Goal: Task Accomplishment & Management: Manage account settings

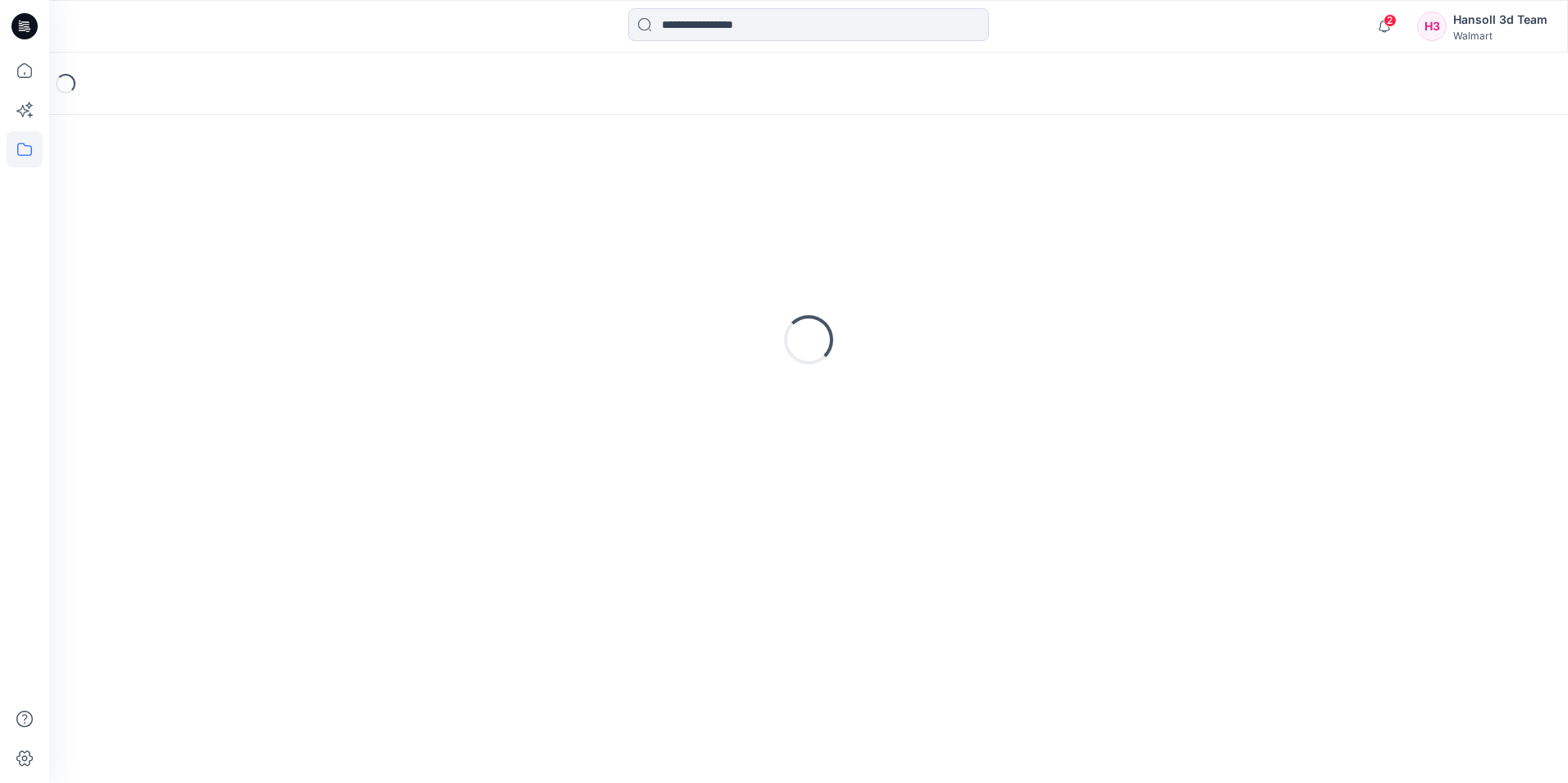
click at [1470, 29] on div "Hansoll 3d Team" at bounding box center [1501, 20] width 94 height 20
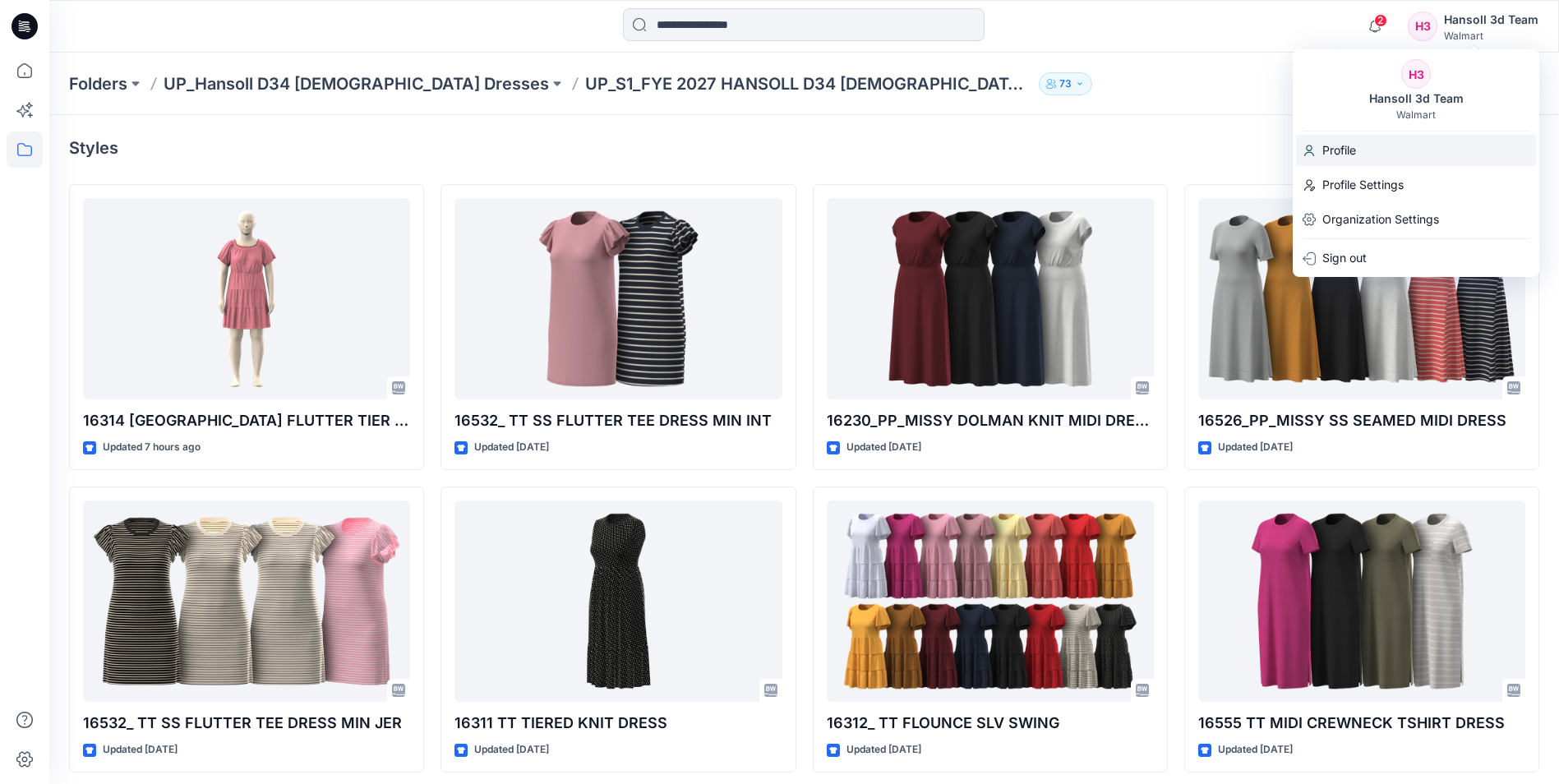
click at [1333, 153] on p "Profile" at bounding box center [1338, 150] width 33 height 32
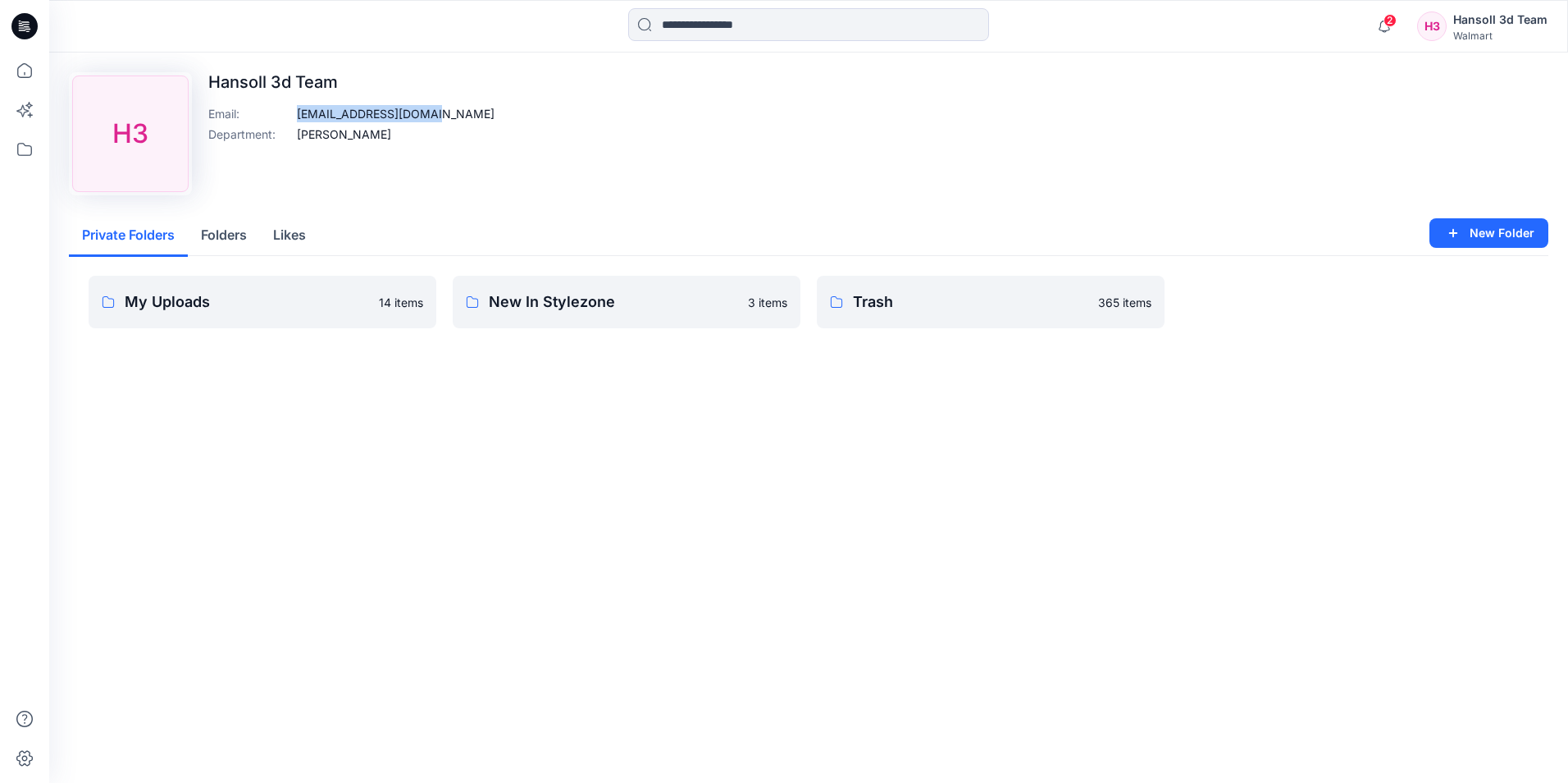
drag, startPoint x: 289, startPoint y: 113, endPoint x: 431, endPoint y: 111, distance: 142.0
click at [431, 111] on div "Upload Image H3 Hansoll 3d Team Email : [EMAIL_ADDRESS][DOMAIN_NAME] Department…" at bounding box center [809, 133] width 1480 height 123
copy div "[EMAIL_ADDRESS][DOMAIN_NAME]"
click at [543, 176] on div "Upload Image H3 Hansoll 3d Team Email : [EMAIL_ADDRESS][DOMAIN_NAME] Department…" at bounding box center [809, 133] width 1480 height 123
click at [342, 575] on div "Upload Image H3 Hansoll 3d Team Email : [EMAIL_ADDRESS][DOMAIN_NAME] Department…" at bounding box center [809, 417] width 1519 height 730
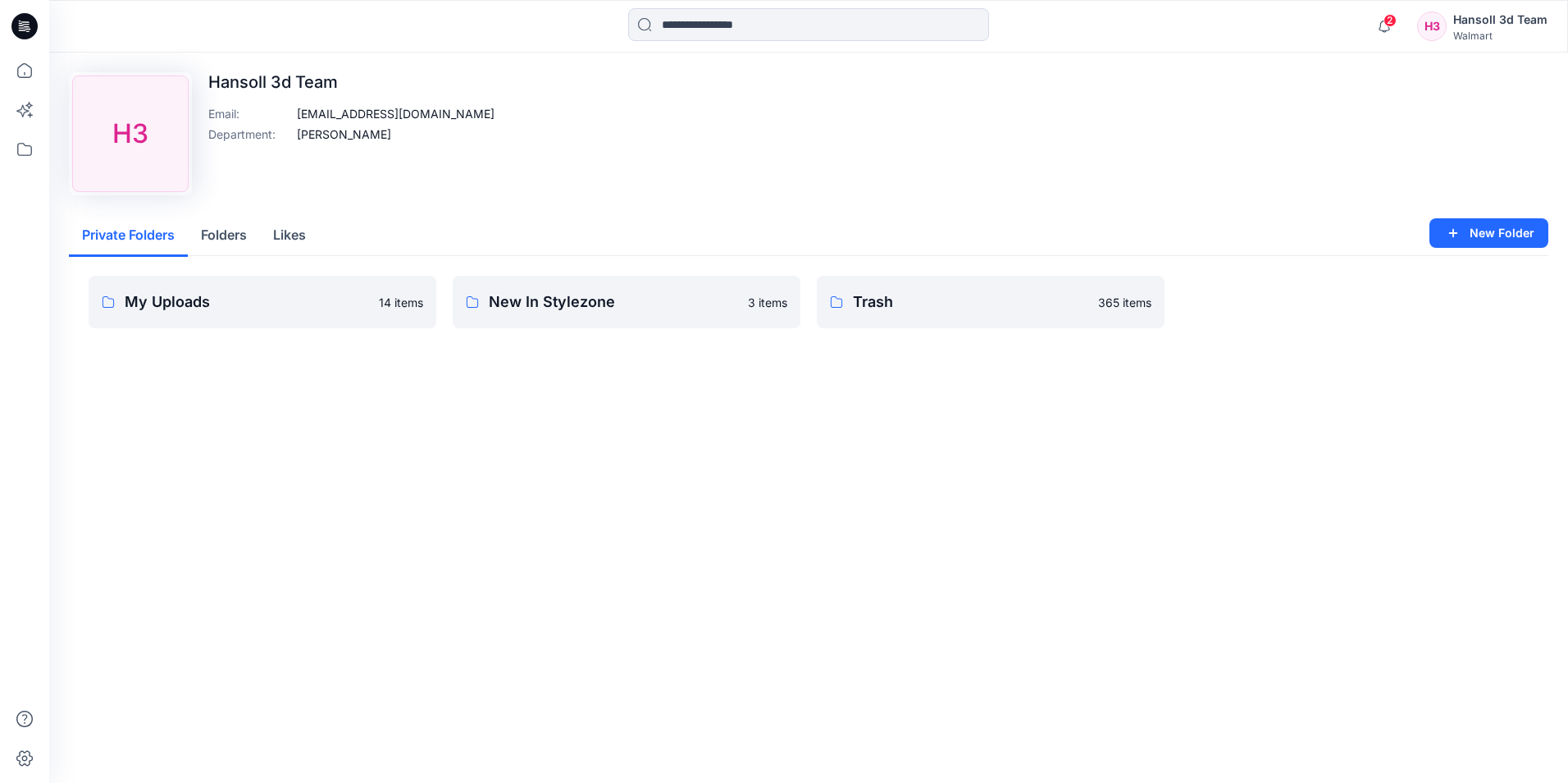
click at [356, 565] on div "Upload Image H3 Hansoll 3d Team Email : [EMAIL_ADDRESS][DOMAIN_NAME] Department…" at bounding box center [809, 417] width 1519 height 730
click at [542, 173] on div "Upload Image H3 Hansoll 3d Team Email : [EMAIL_ADDRESS][DOMAIN_NAME] Department…" at bounding box center [809, 133] width 1480 height 123
click at [1471, 34] on div "Walmart" at bounding box center [1501, 36] width 94 height 13
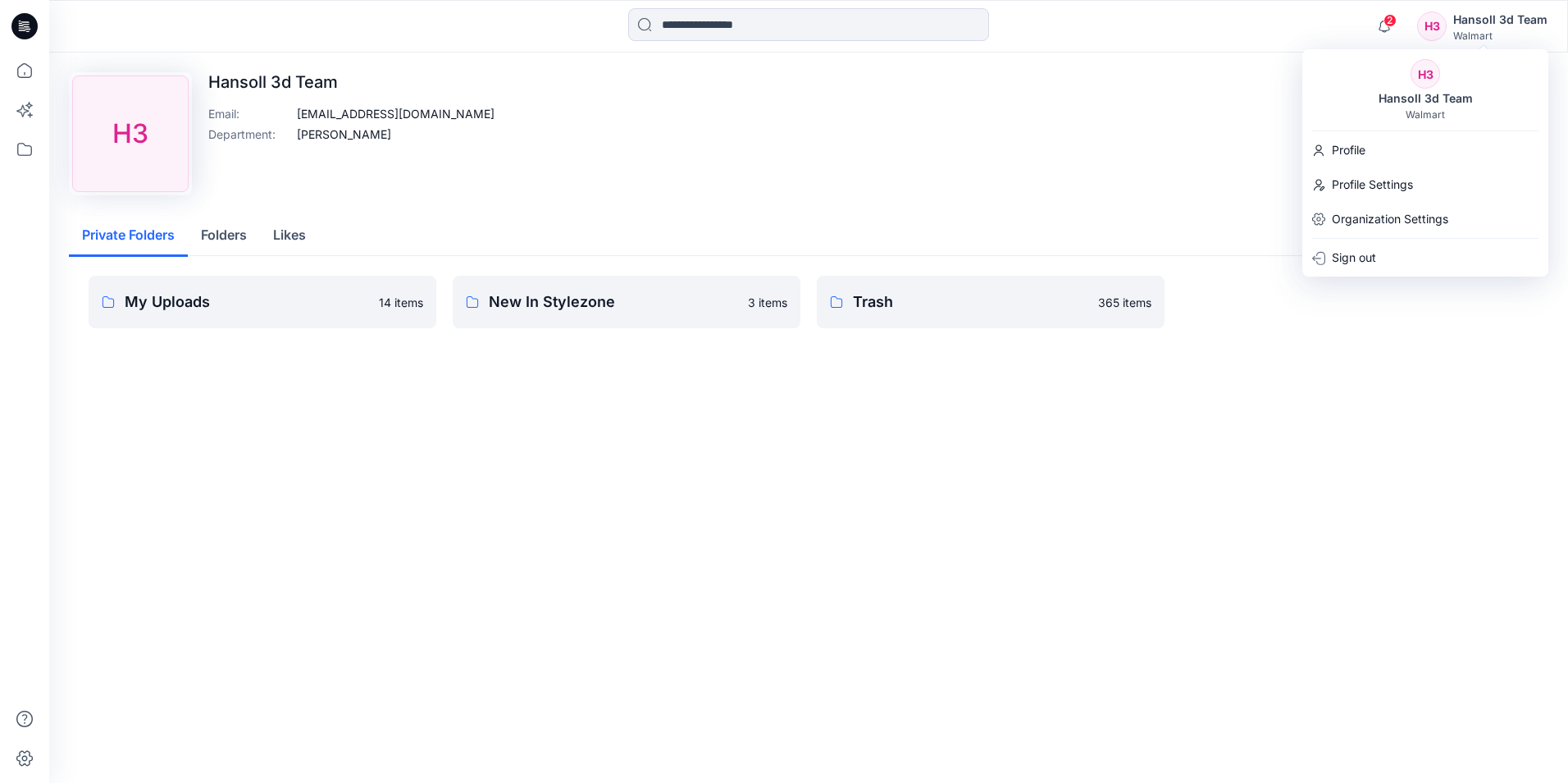
click at [691, 660] on div "Upload Image H3 Hansoll 3d Team Email : [EMAIL_ADDRESS][DOMAIN_NAME] Department…" at bounding box center [809, 417] width 1519 height 730
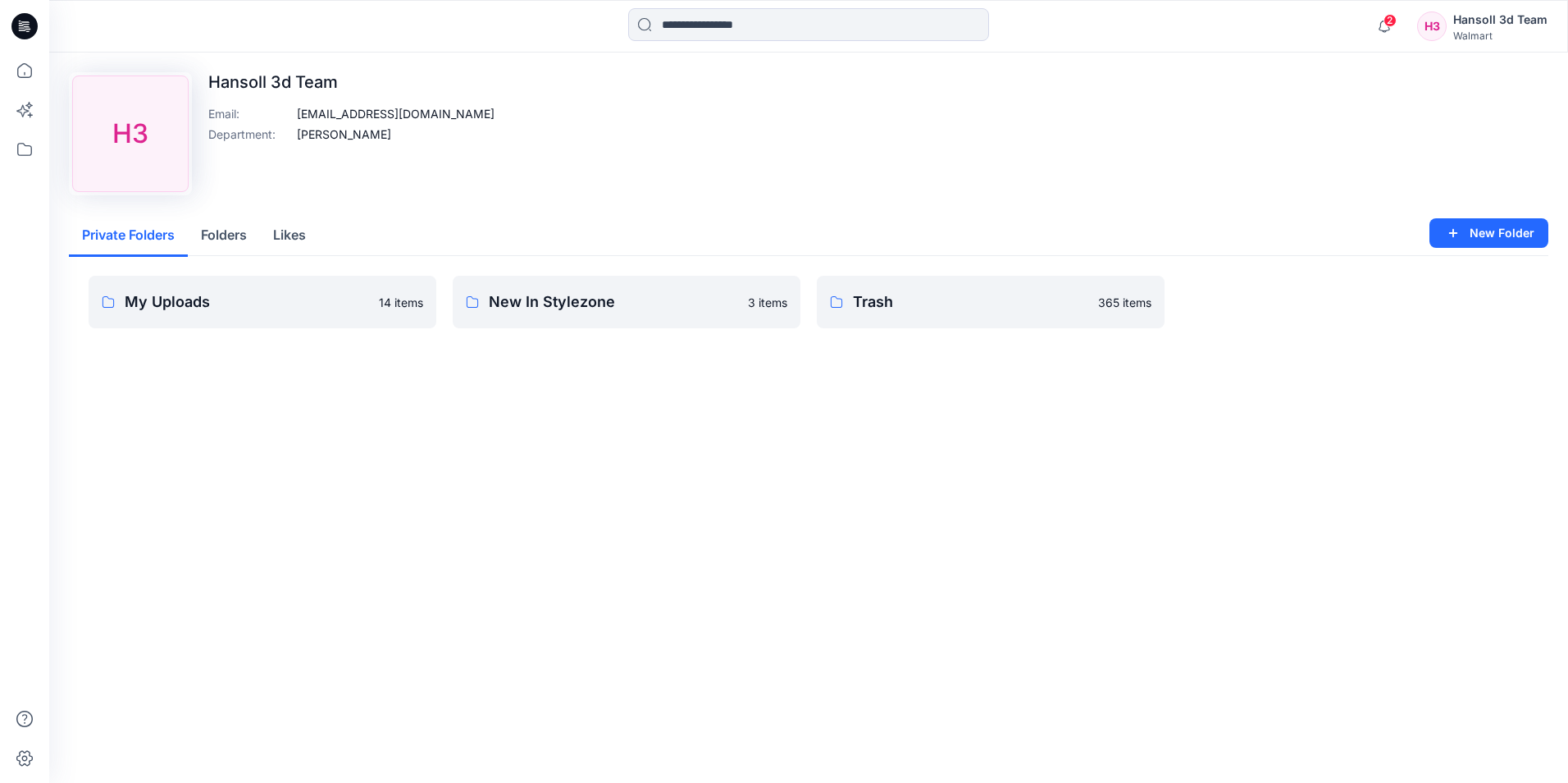
click at [1075, 212] on div "Upload Image H3 Hansoll 3d Team Email : [EMAIL_ADDRESS][DOMAIN_NAME] Department…" at bounding box center [809, 223] width 1519 height 342
click at [1435, 22] on div "H3" at bounding box center [1431, 26] width 30 height 30
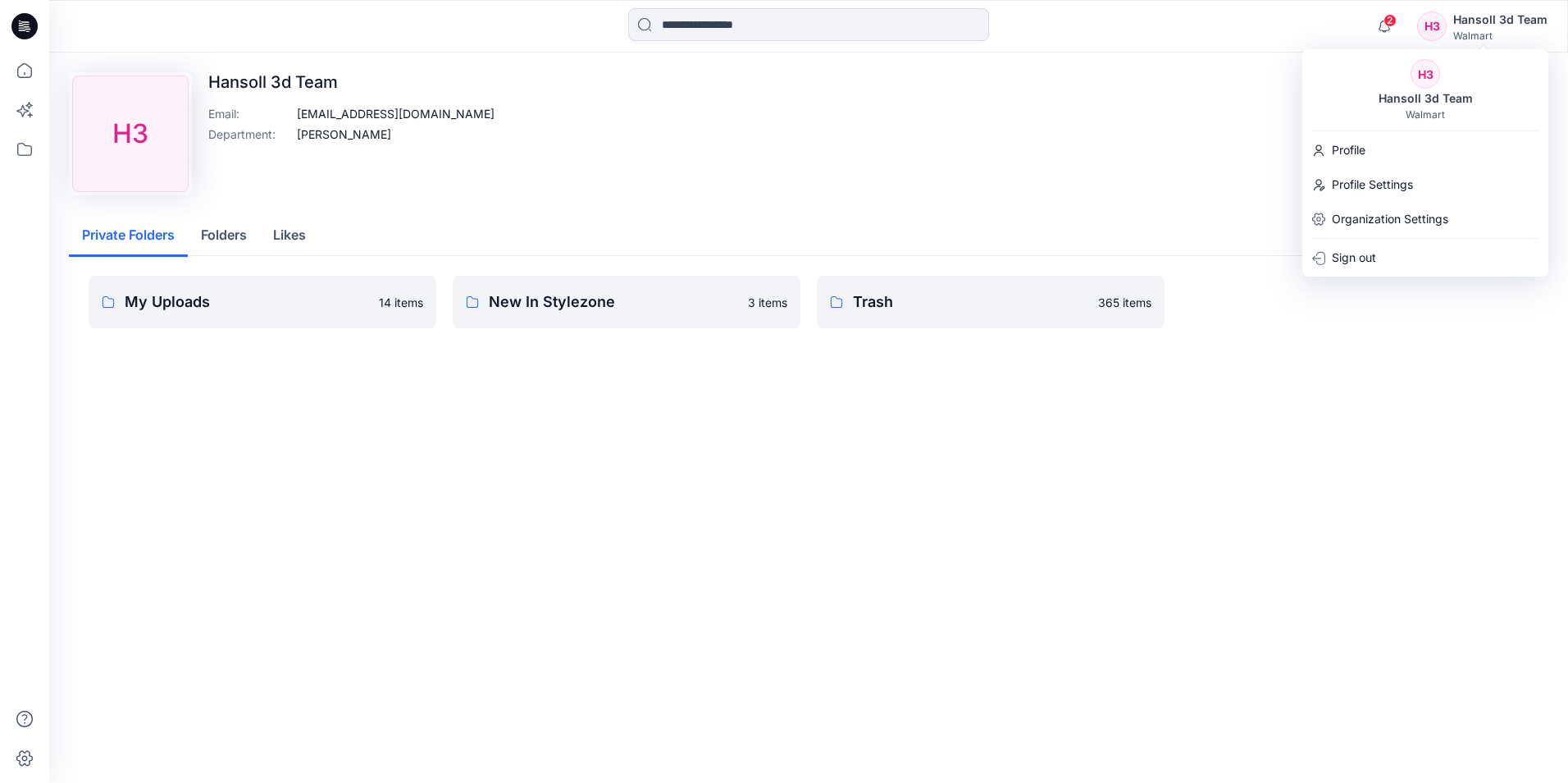
click at [33, 603] on div at bounding box center [24, 417] width 36 height 730
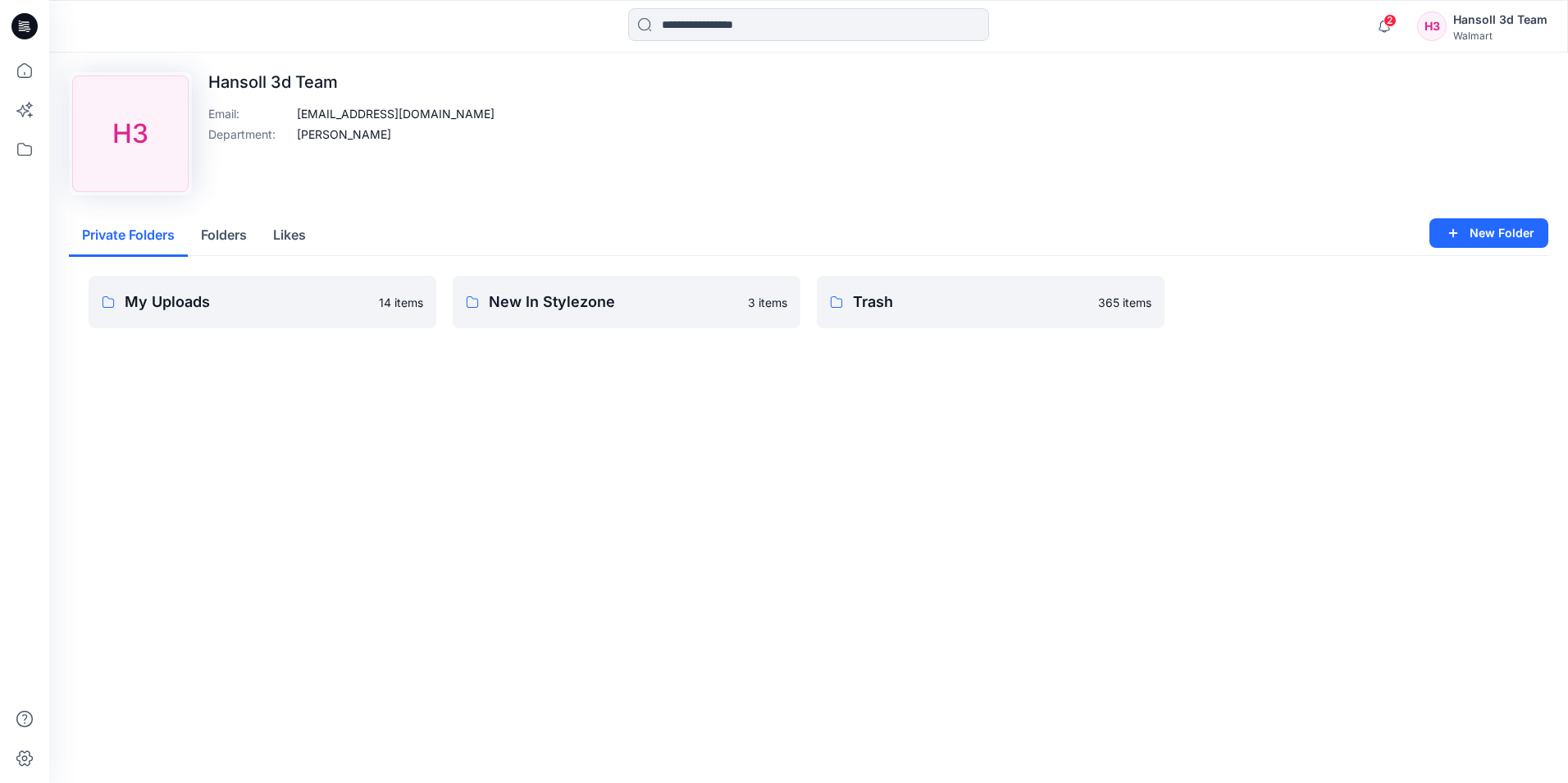
click at [514, 541] on div "Upload Image H3 Hansoll 3d Team Email : [EMAIL_ADDRESS][DOMAIN_NAME] Department…" at bounding box center [809, 417] width 1519 height 730
